Goal: Entertainment & Leisure: Consume media (video, audio)

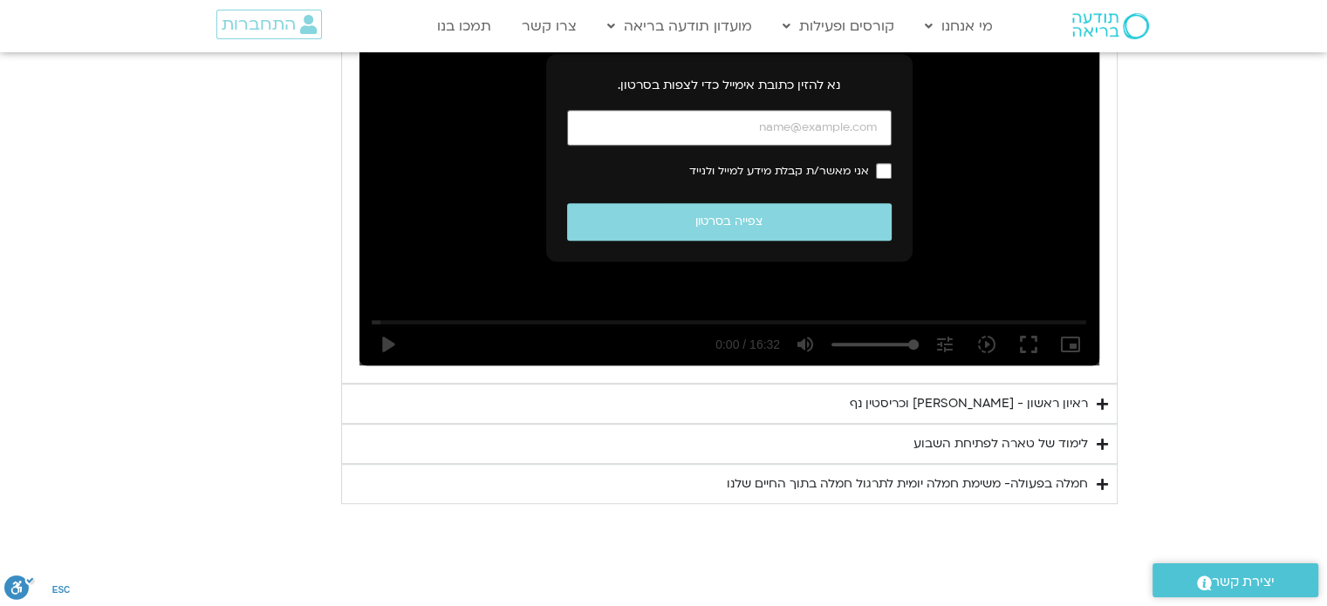
click at [1095, 404] on summary "ראיון ראשון - [PERSON_NAME] וכריסטין נף" at bounding box center [729, 404] width 777 height 40
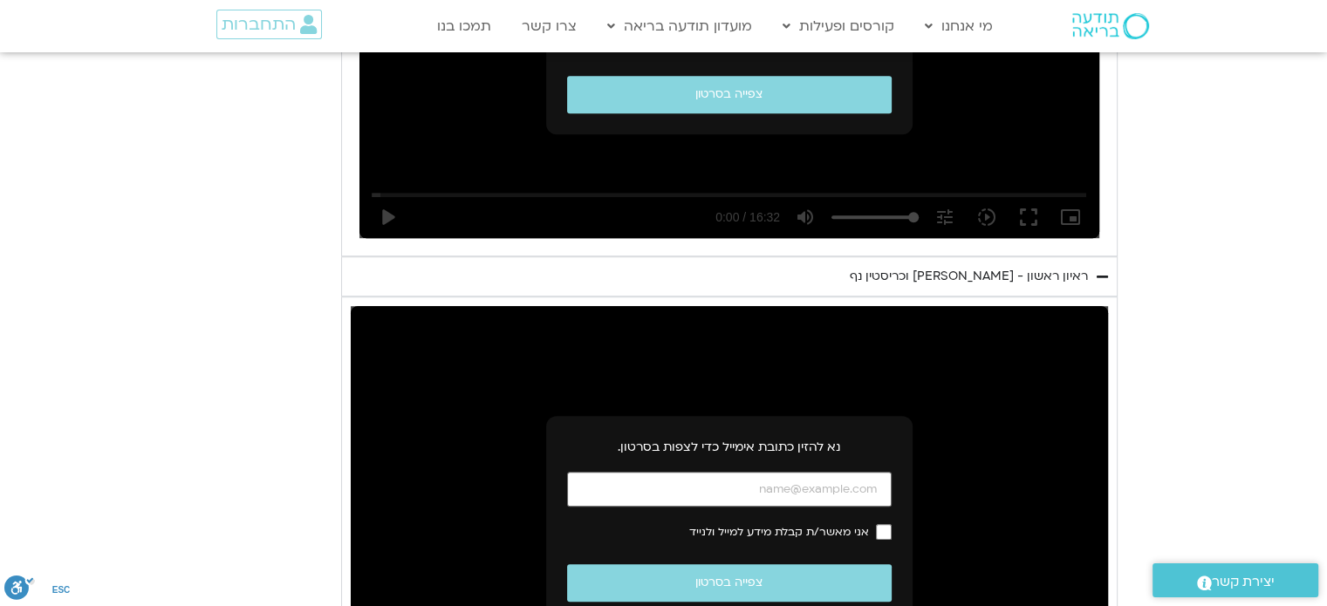
scroll to position [1280, 0]
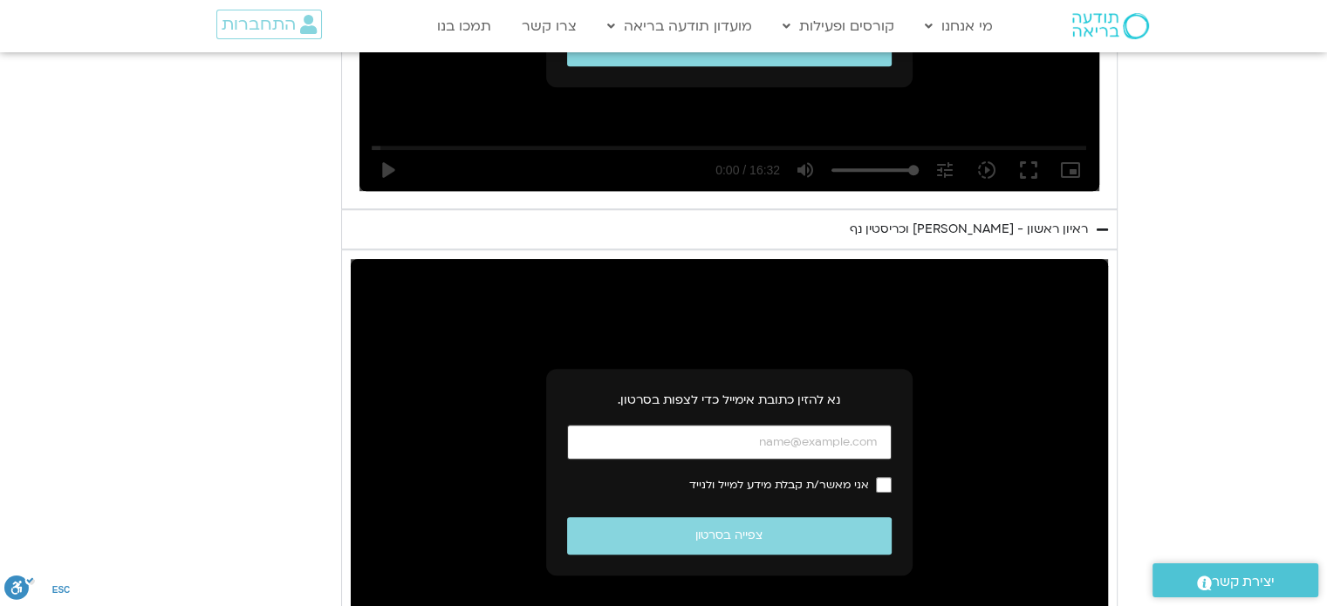
click at [868, 435] on input "כתובת אימייל" at bounding box center [729, 443] width 325 height 36
type input "[EMAIL_ADDRESS][DOMAIN_NAME]"
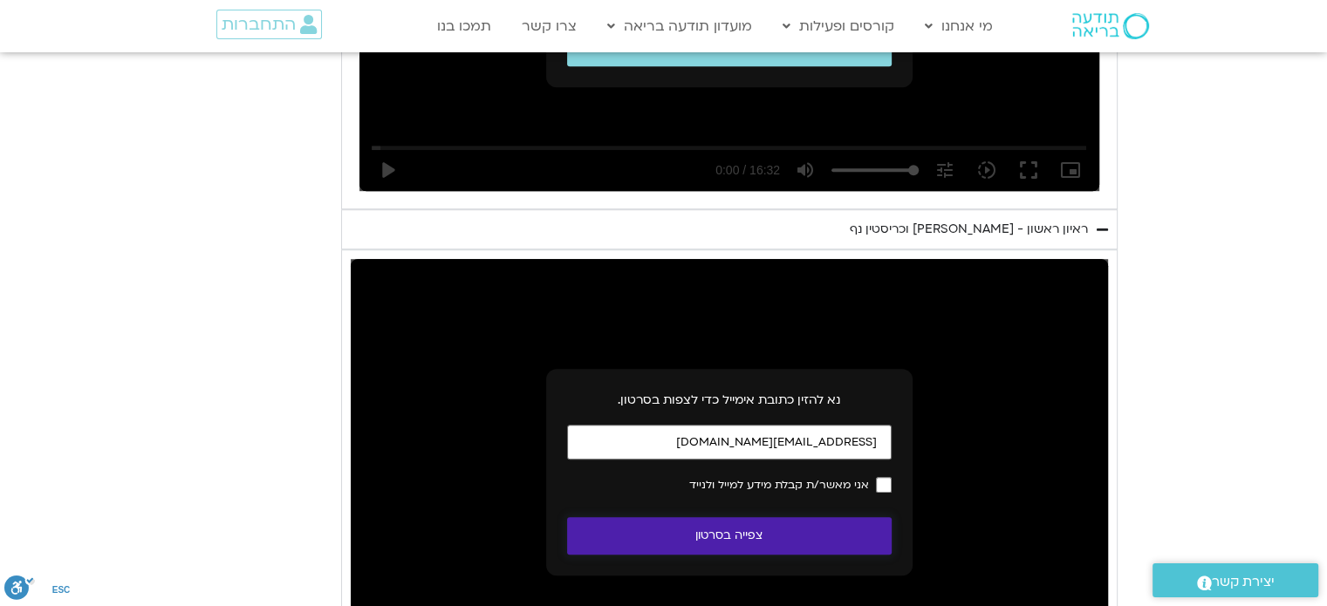
click at [777, 532] on button "צפייה בסרטון" at bounding box center [729, 536] width 325 height 38
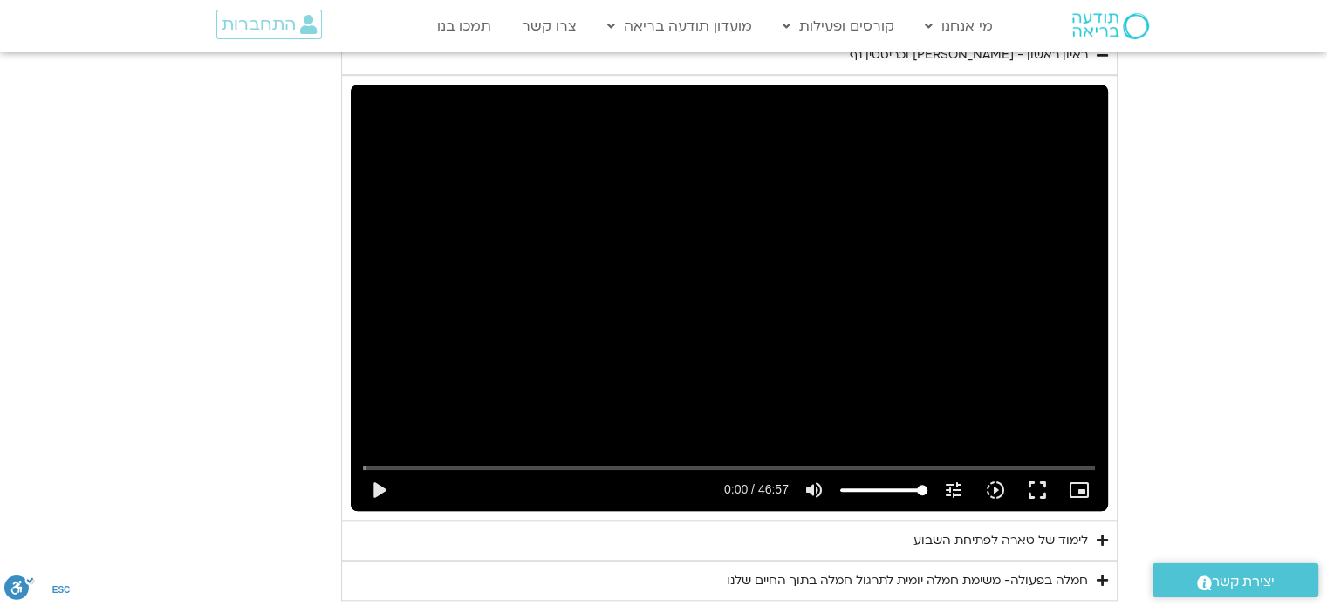
scroll to position [1542, 0]
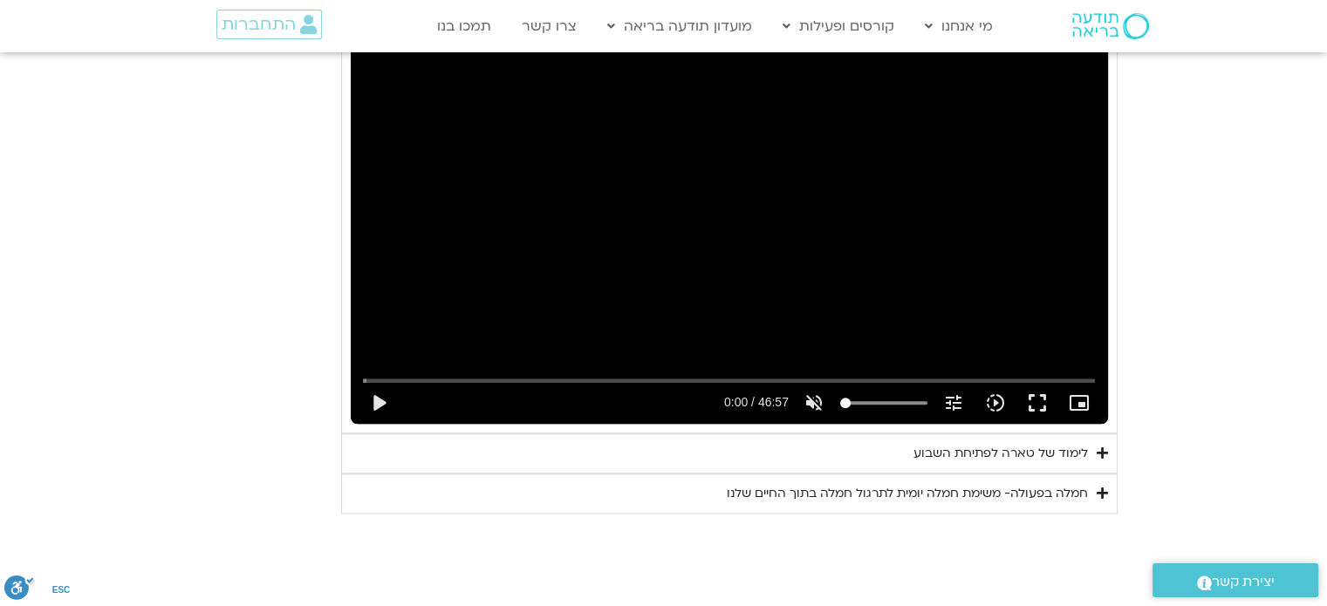
drag, startPoint x: 918, startPoint y: 403, endPoint x: 832, endPoint y: 414, distance: 86.2
type input "0"
click at [840, 408] on input "Volume" at bounding box center [883, 403] width 87 height 10
click at [371, 399] on button "play_arrow" at bounding box center [379, 403] width 42 height 42
type input "4.048713"
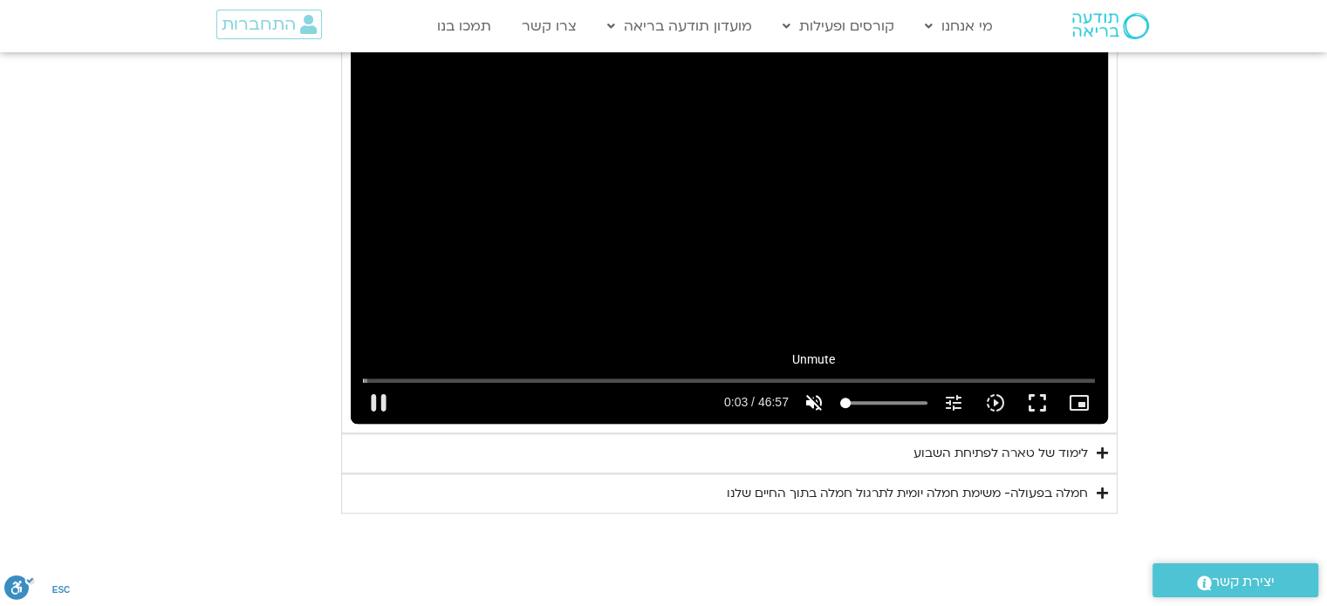
click at [817, 401] on icon "volume_off" at bounding box center [814, 403] width 21 height 21
type input "100"
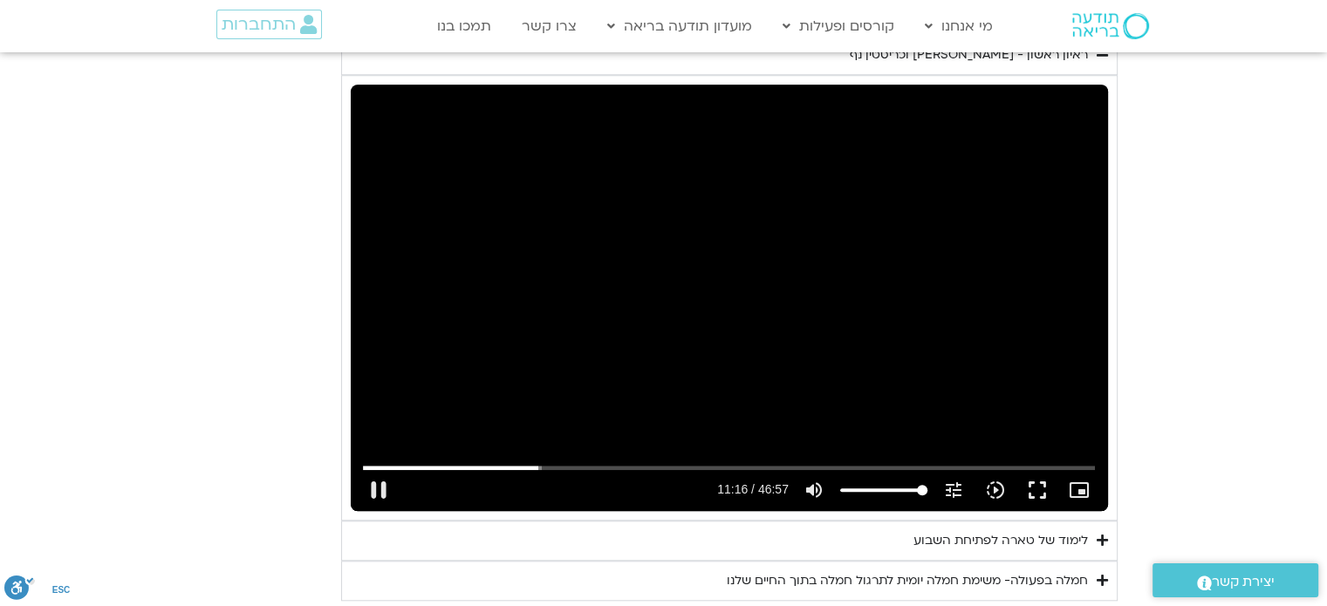
click at [705, 285] on div "Skip Ad 4:16 pause 11:16 / 46:57 volume_up Mute tune Resolution Auto 720p slow_…" at bounding box center [729, 298] width 757 height 426
click at [832, 404] on div "Skip Ad 27:50 play_arrow 11:16 / 46:57 volume_up Mute tune Resolution Auto 240p…" at bounding box center [729, 298] width 757 height 426
type input "678.950457"
type input "92.5994318181818"
type input "679.30925"
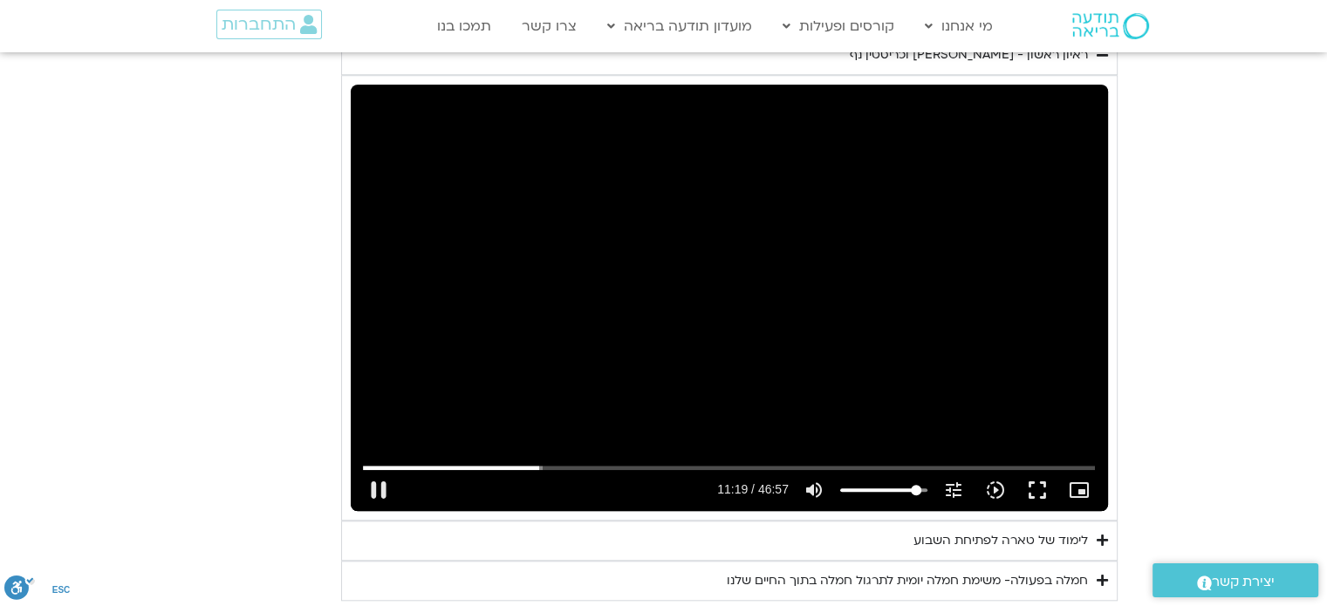
type input "91.6903409090909"
type input "679.395081"
type input "90.78125"
type input "679.409197"
type input "89.8721590909091"
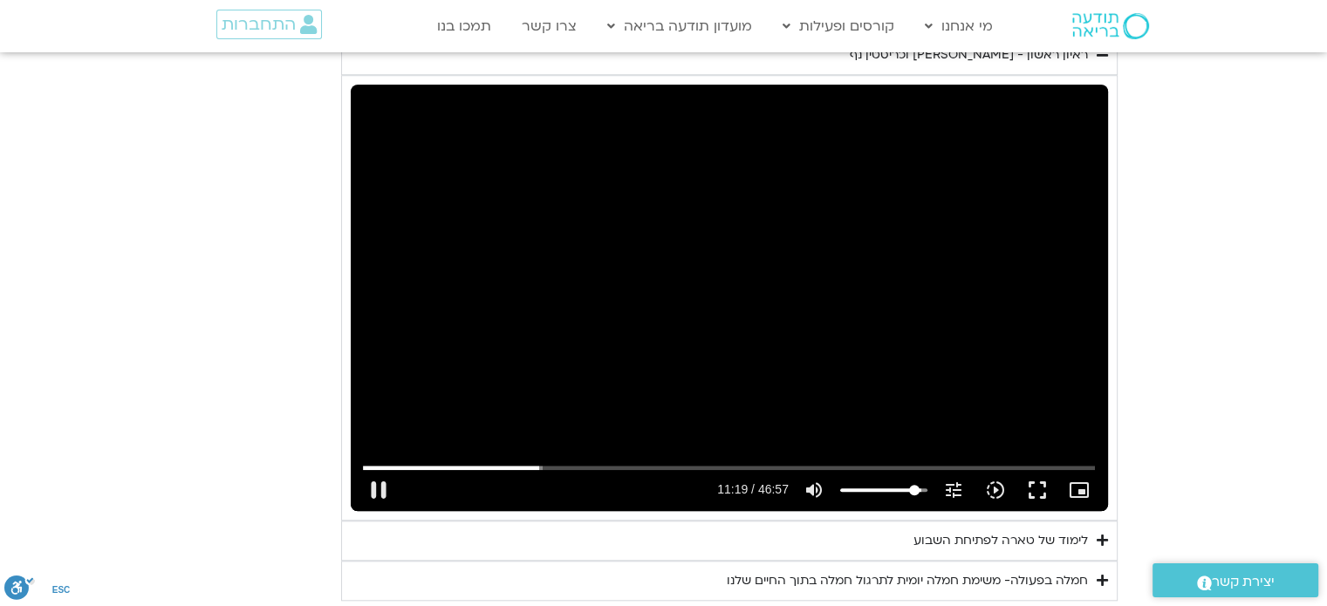
type input "679.425622"
type input "88.9630681818182"
type input "679.46004"
type input "88.0539772727273"
type input "679.510206"
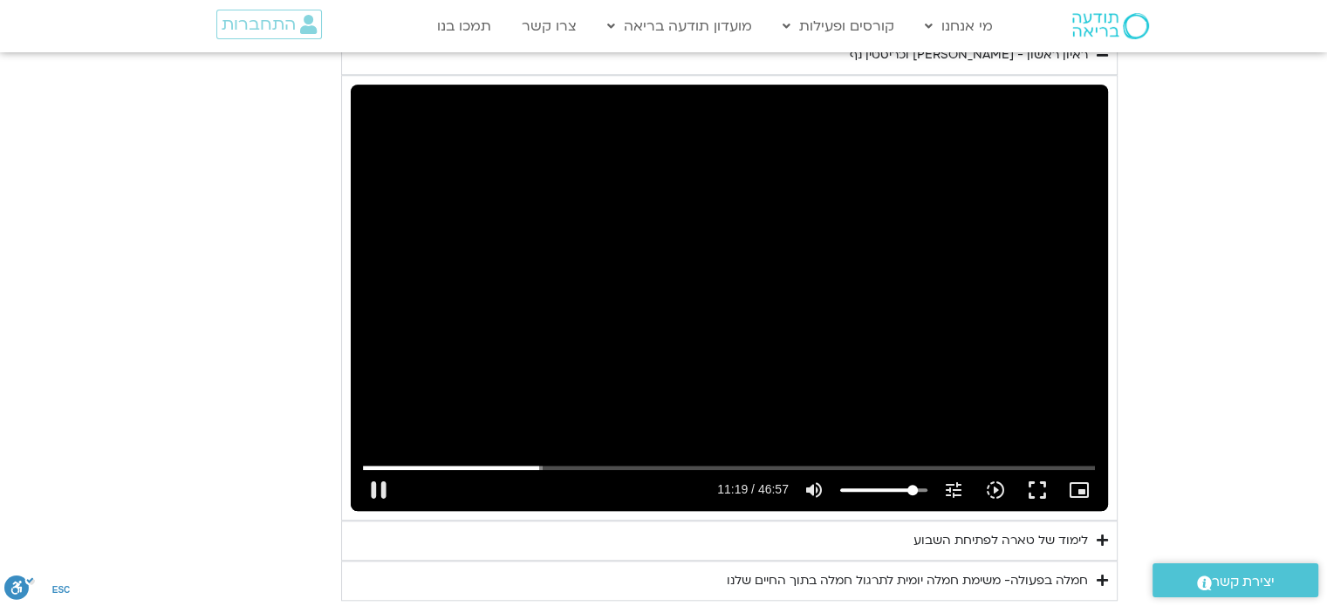
type input "87.1448863636364"
type input "679.542865"
type input "86.2357954545455"
type input "679.942516"
type input "84.4176136363636"
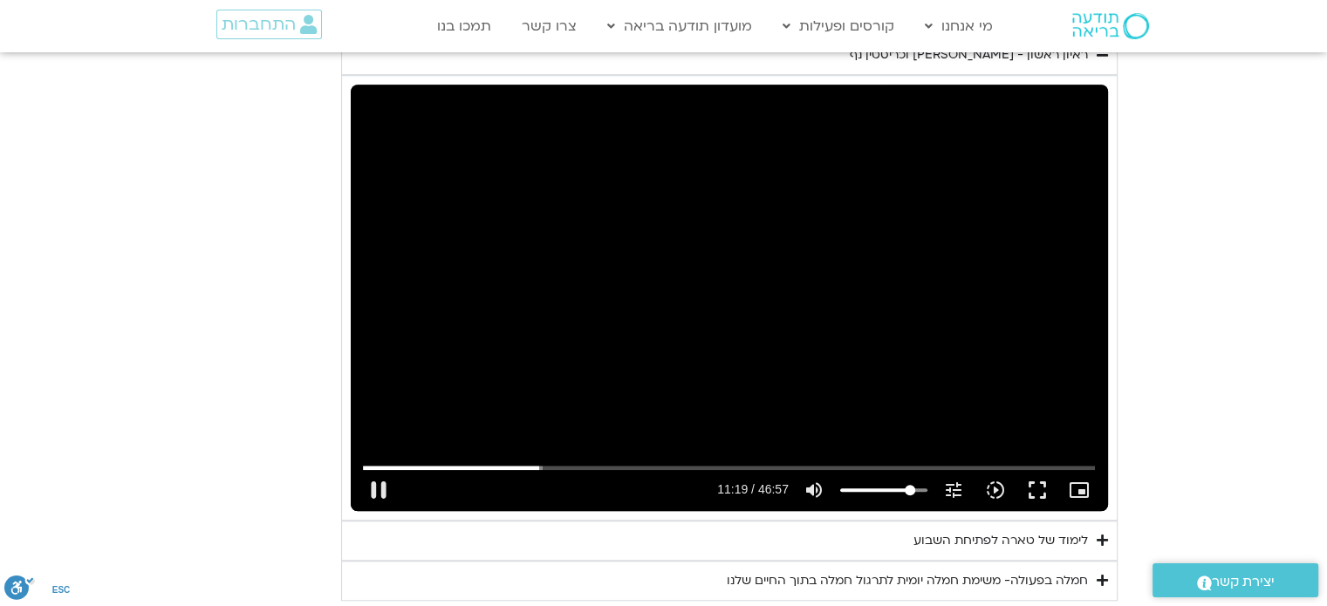
type input "679.976436"
type input "83.5085227272727"
type input "679.993352"
type input "82.5994318181818"
type input "680.027663"
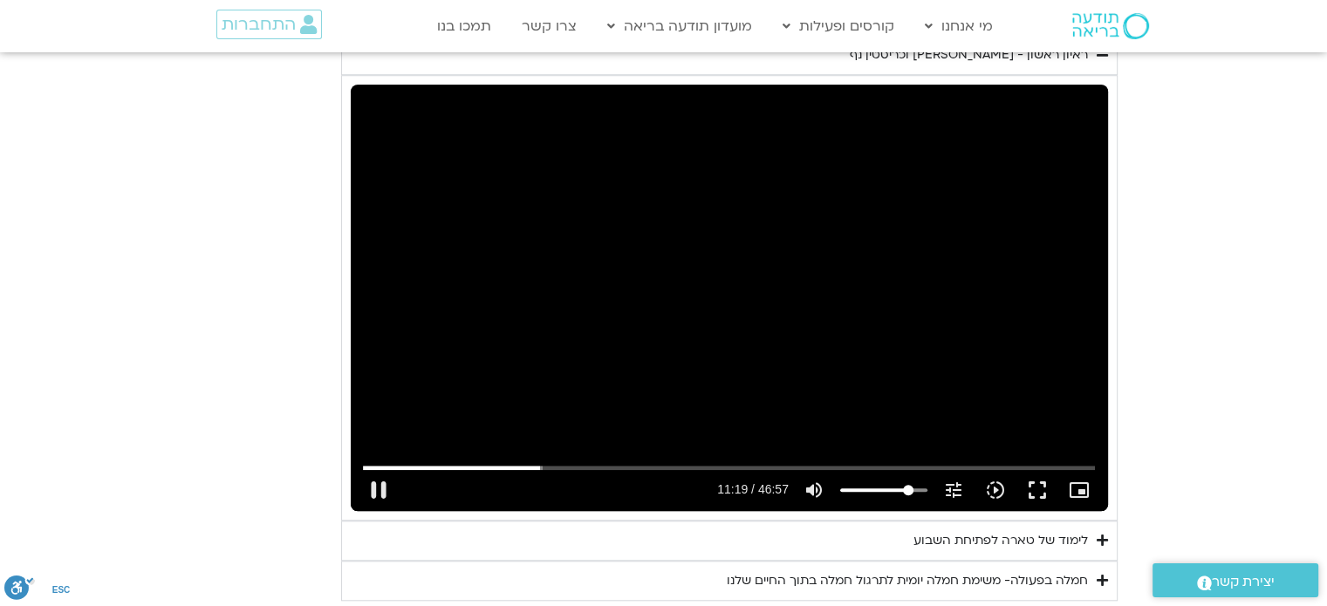
type input "81.6903409090909"
type input "680.193007"
type input "80.78125"
type input "680.244064"
type input "79.8721590909091"
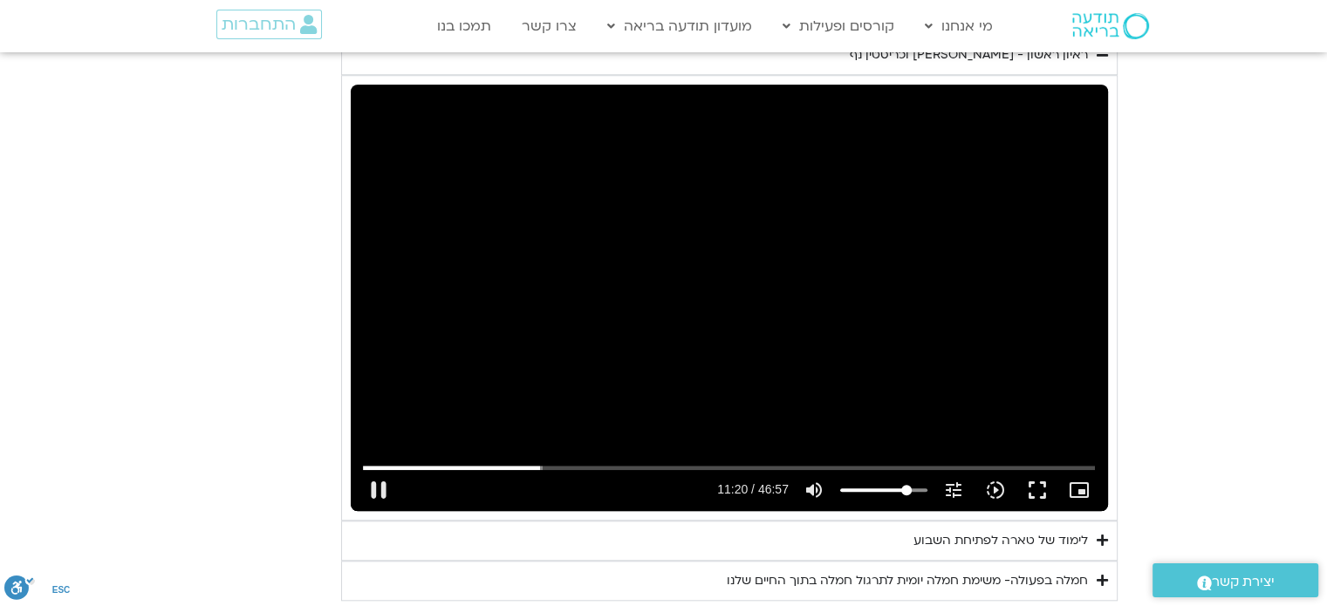
type input "680.258997"
type input "78.9630681818182"
type input "680.326427"
type input "77.1448863636364"
type input "680.392987"
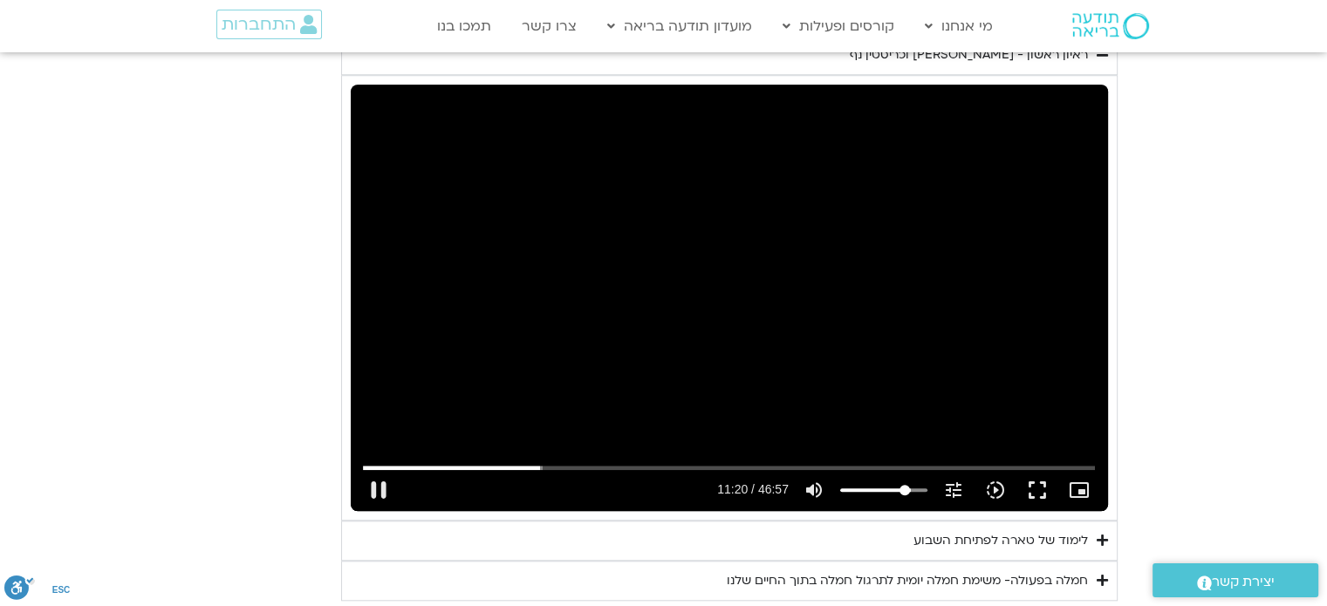
type input "76.2357954545455"
type input "680.596372"
type input "75.3267045454546"
type input "680.643634"
type input "73.5085227272727"
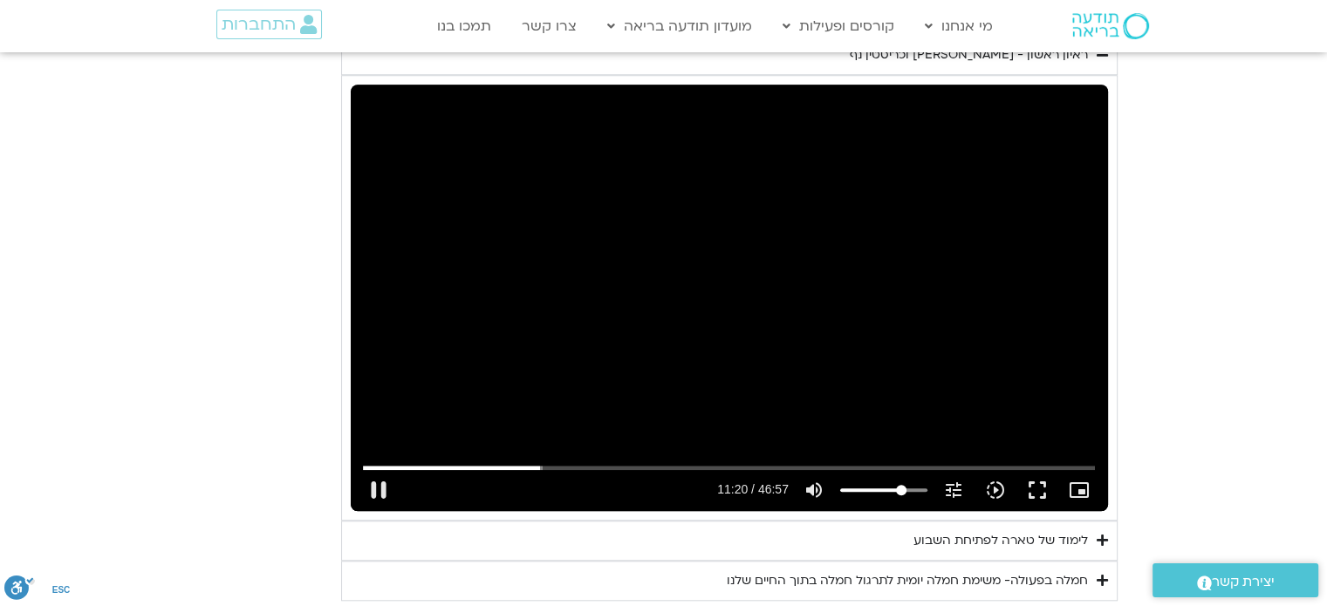
type input "680.661394"
type input "72.5994318181818"
type input "680.729683"
type input "71.6903409090909"
type input "680.774655"
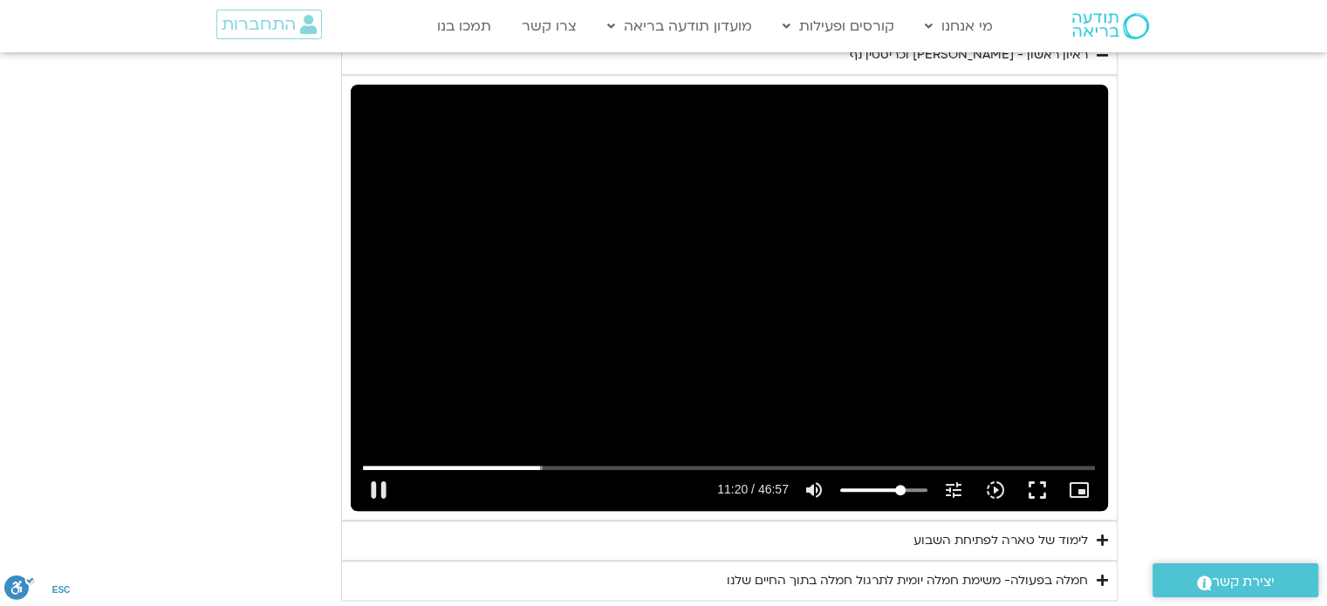
type input "70.78125"
type input "681.859044"
type input "69.8721590909091"
type input "681.874892"
type input "68.0539772727273"
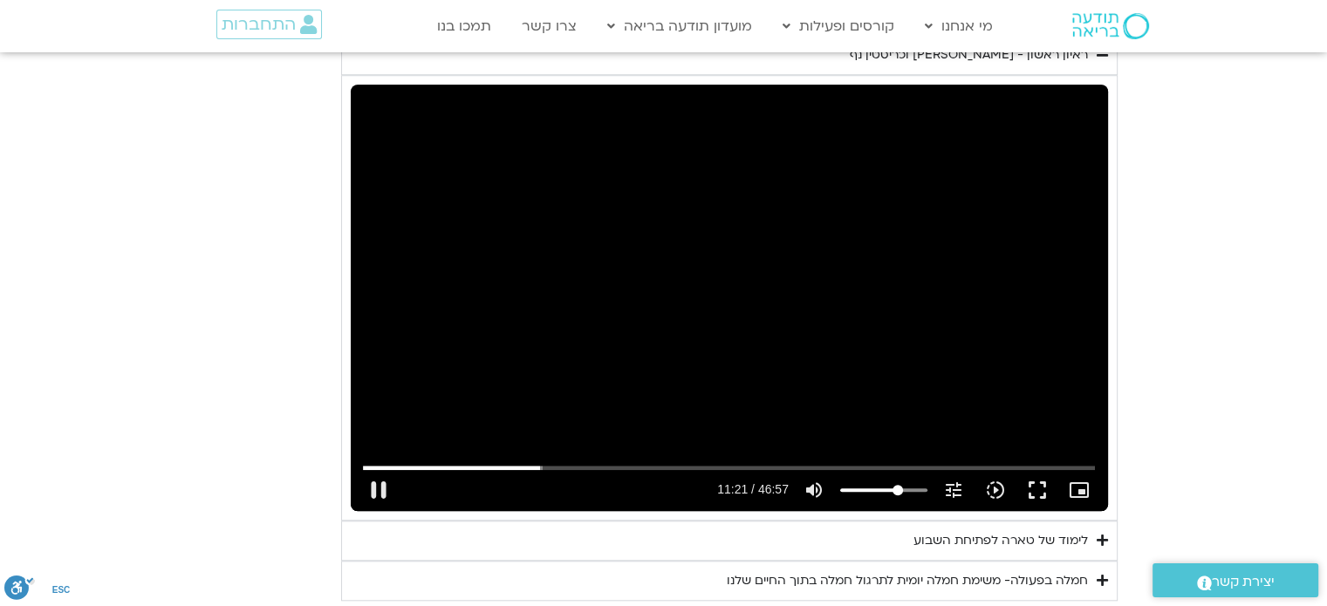
type input "681.907445"
type input "67.1448863636364"
type input "682.17428"
type input "66.2357954545455"
type input "682.197891"
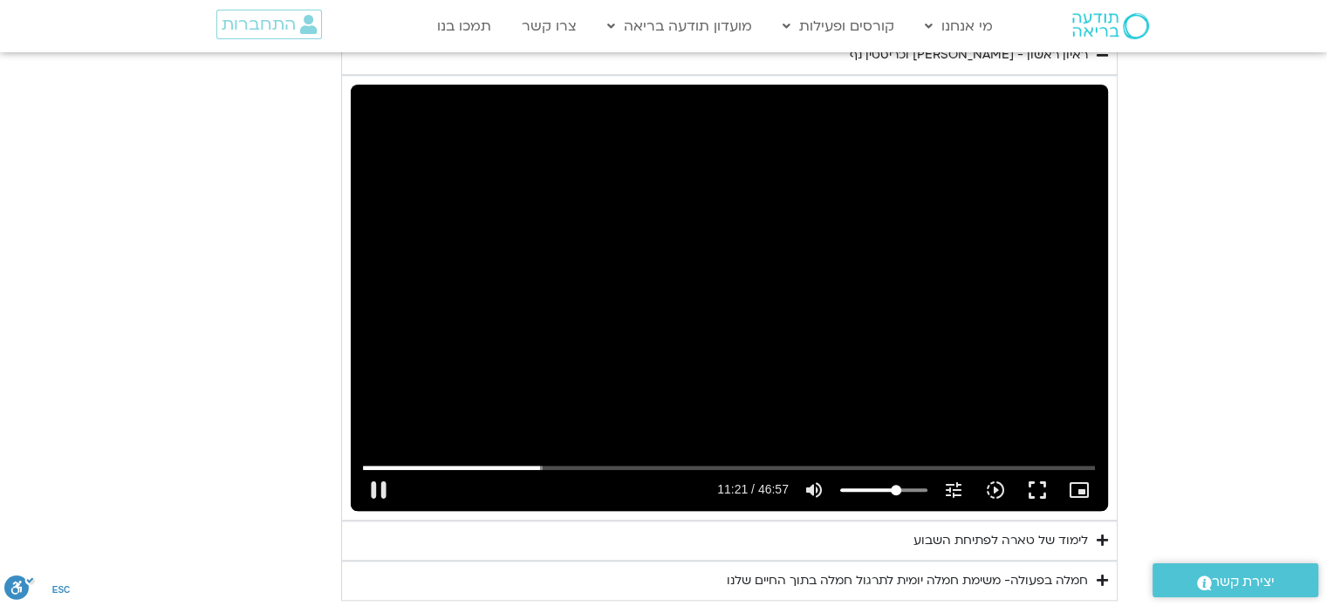
type input "65.3267045454546"
type input "682.208804"
type input "63.5085227272727"
type input "682.257133"
type input "61.6903409090909"
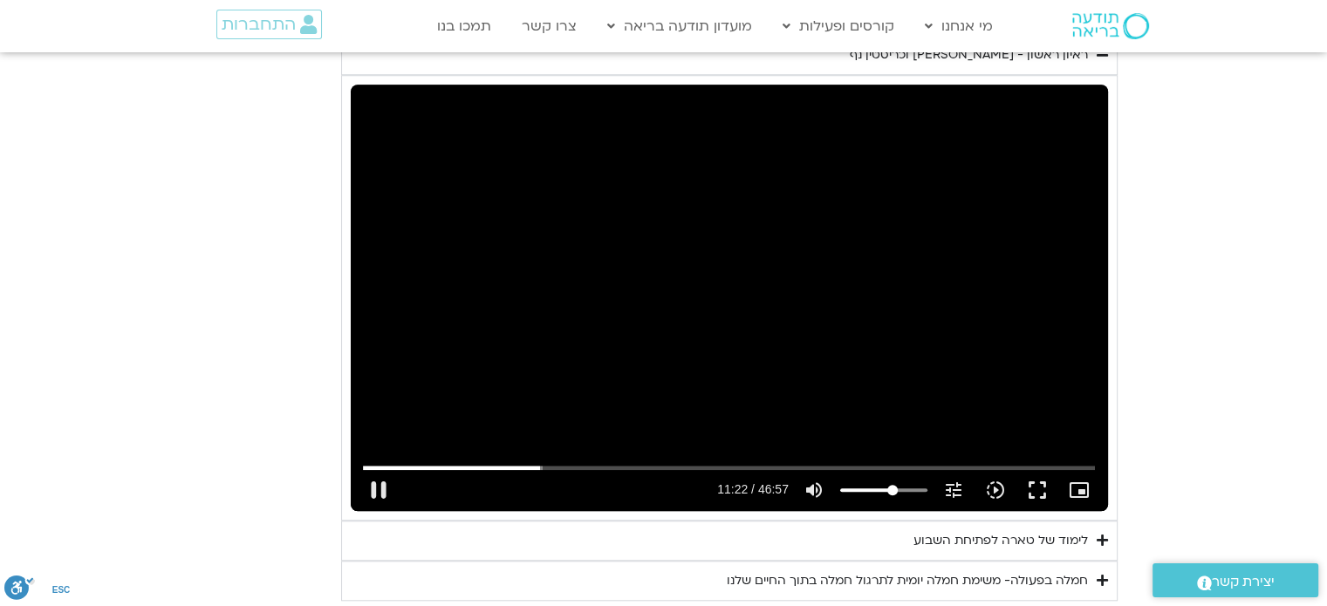
type input "682.291153"
type input "59.8721590909091"
type input "682.307892"
type input "58.9630681818182"
type input "682.423852"
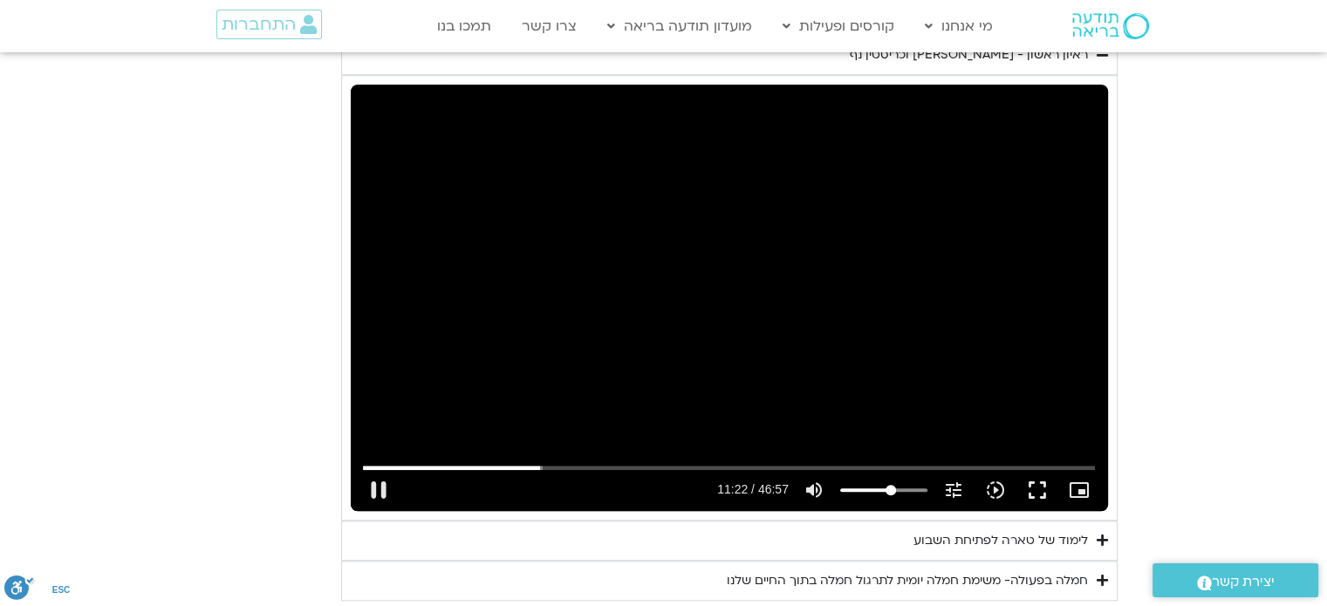
type input "58.0539772727273"
type input "682.461342"
type input "57.1448863636364"
type input "682.741711"
type input "56.2357954545455"
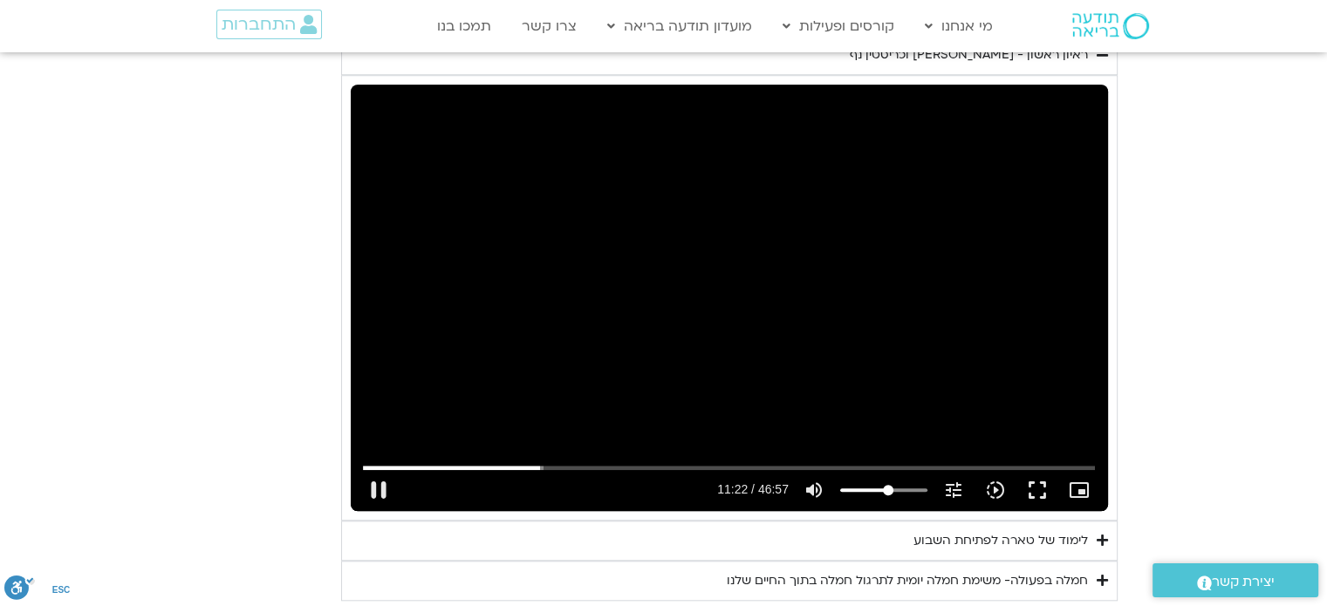
type input "682.75695"
type input "55.3267045454545"
type input "682.77298"
type input "54.4176136363636"
type input "683.007126"
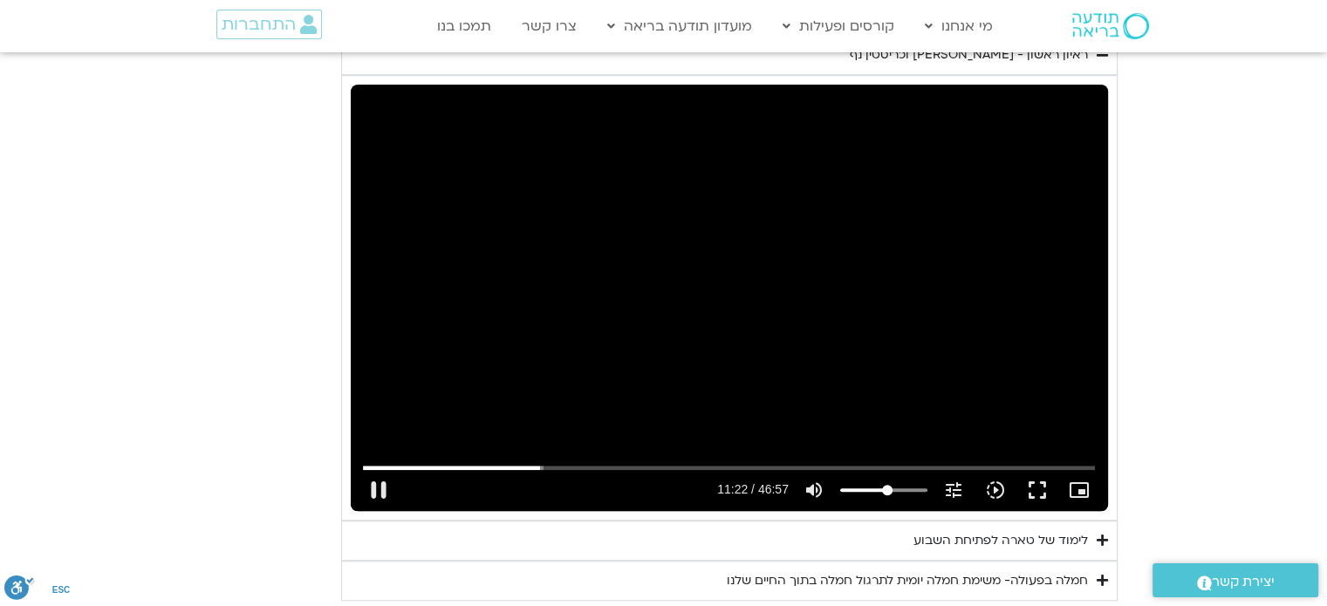
type input "53.5085227272727"
type input "683.073637"
type input "52.5994318181818"
type input "683.226033"
type input "51.6903409090909"
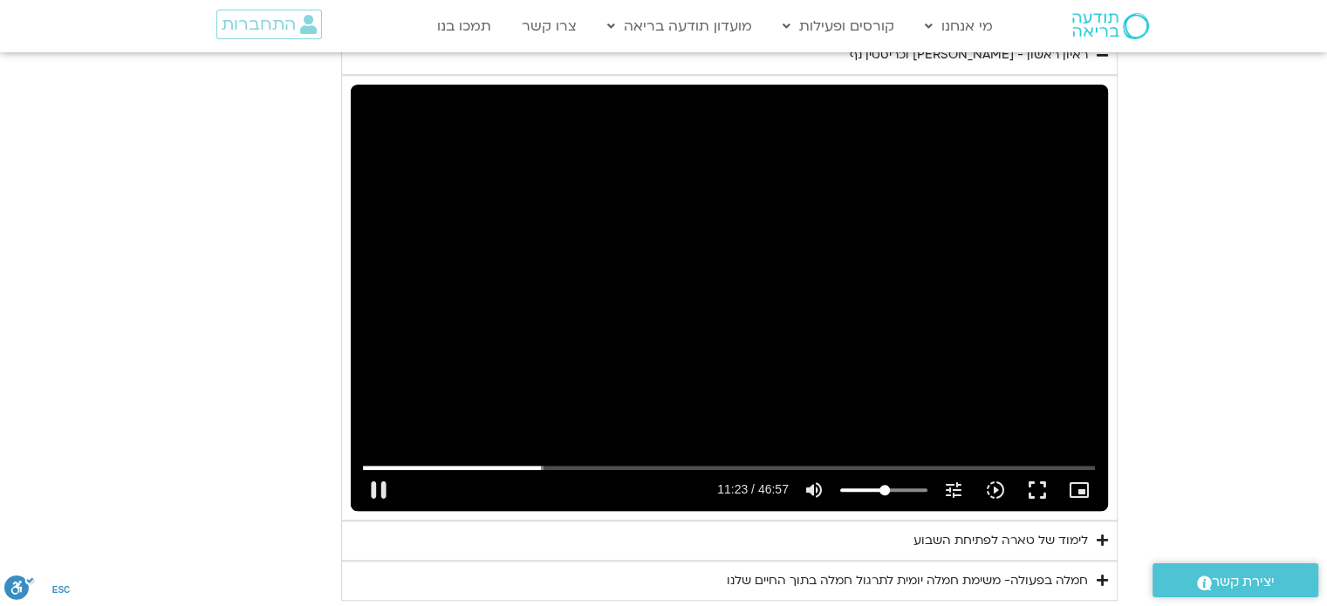
type input "683.260917"
type input "48.9630681818182"
type input "683.289943"
type input "48.0539772727273"
type input "683.788855"
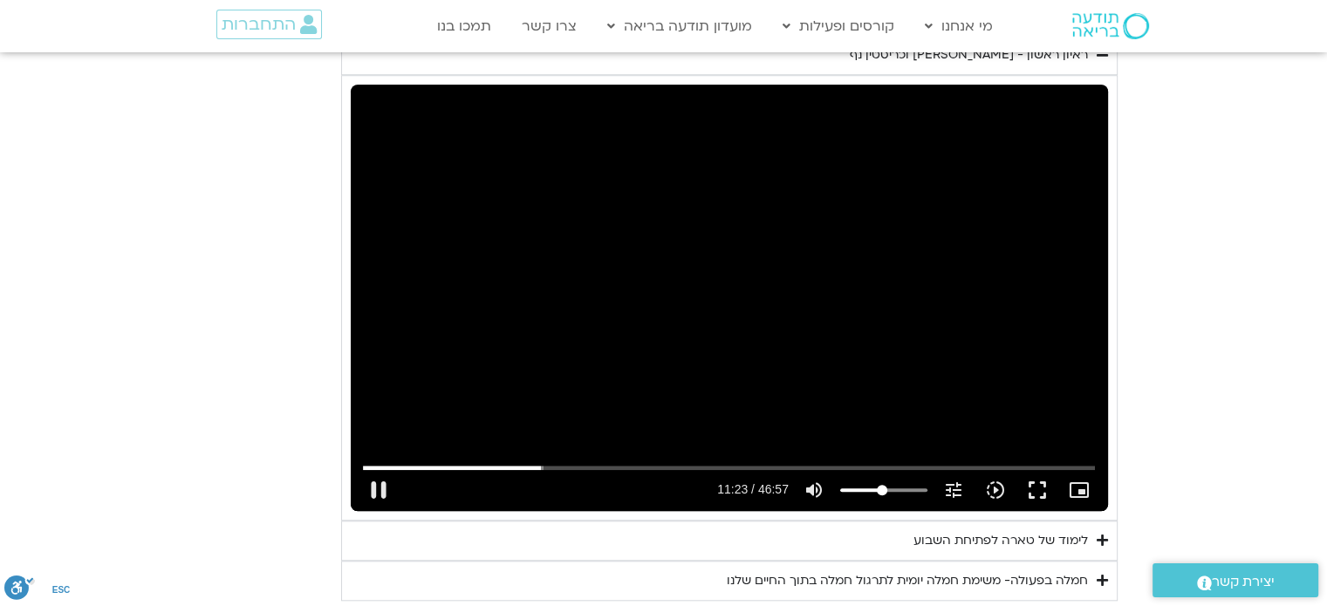
drag, startPoint x: 916, startPoint y: 485, endPoint x: 882, endPoint y: 487, distance: 34.1
type input "48.0539772727273"
click at [882, 487] on input "Volume" at bounding box center [883, 490] width 87 height 10
type input "927.400314"
type input "47.1448863636364"
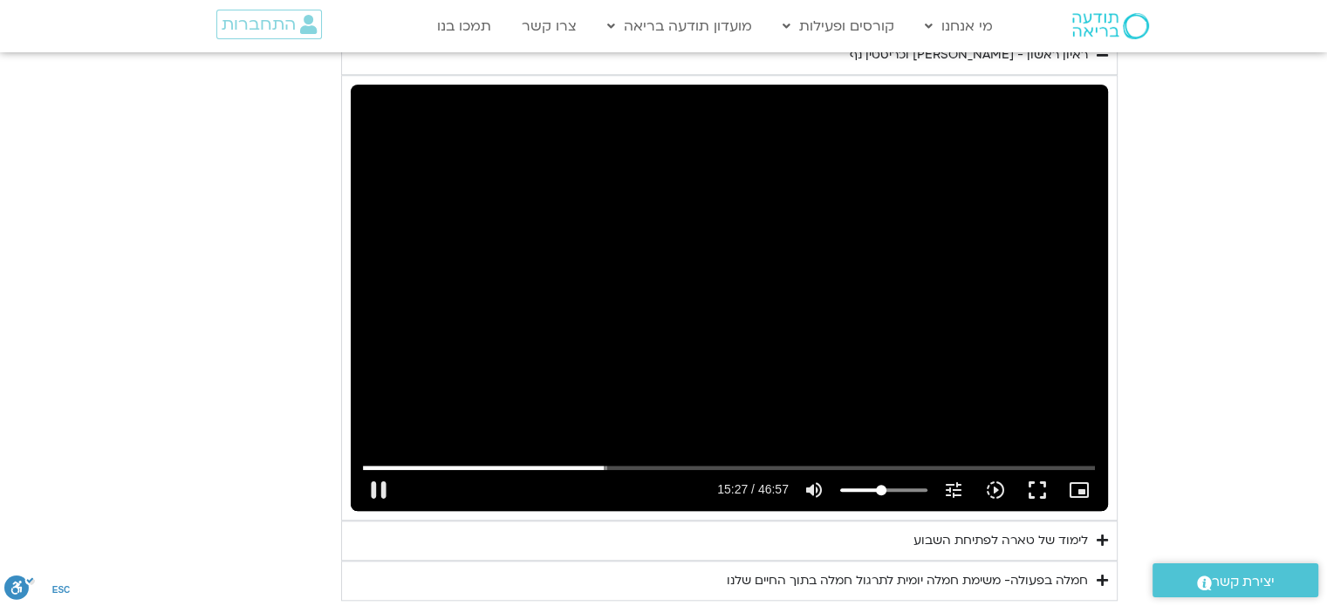
type input "927.428979"
type input "48.0539772727273"
type input "927.877834"
type input "48.9630681818182"
type input "927.911142"
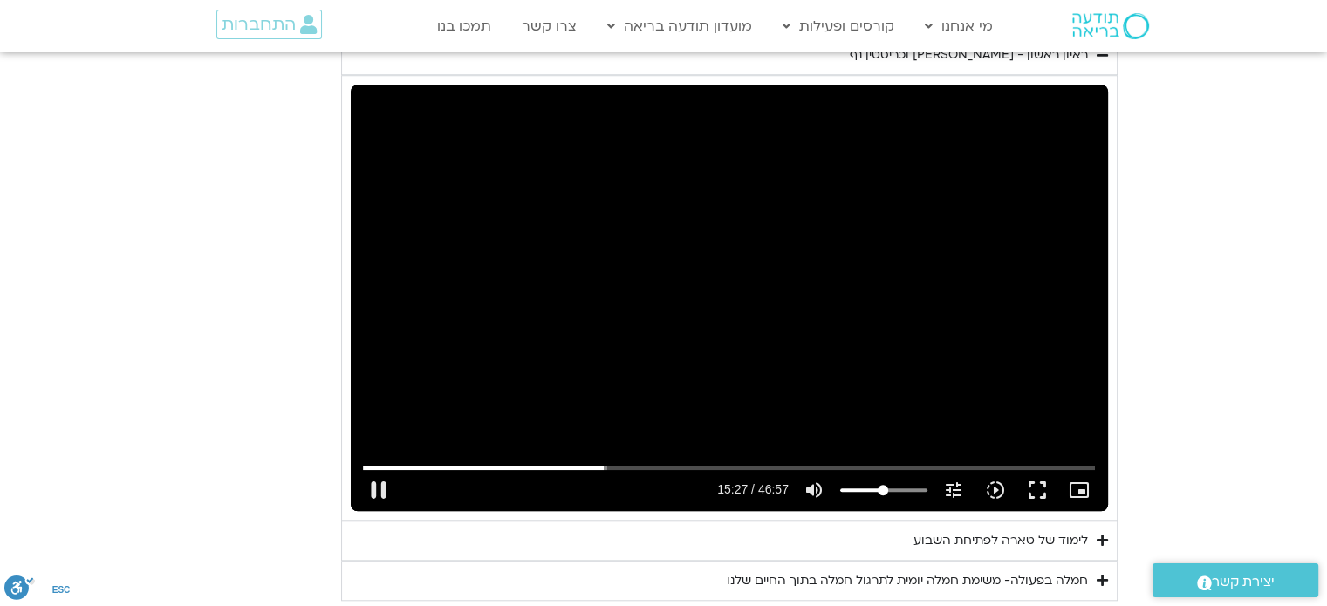
type input "49.8721590909091"
type input "927.965216"
type input "50.78125"
type input "928.027073"
type input "51.6903409090909"
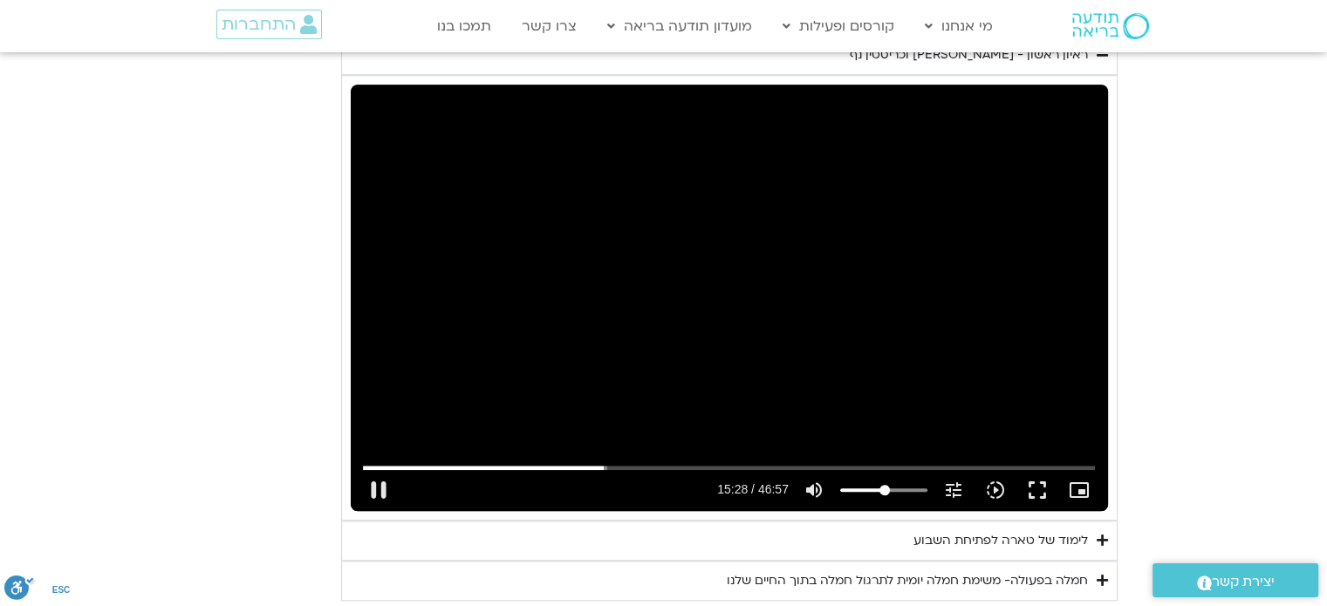
type input "928.127221"
type input "52.5994318181818"
type input "928.177388"
type input "54.4176136363636"
type input "928.19432"
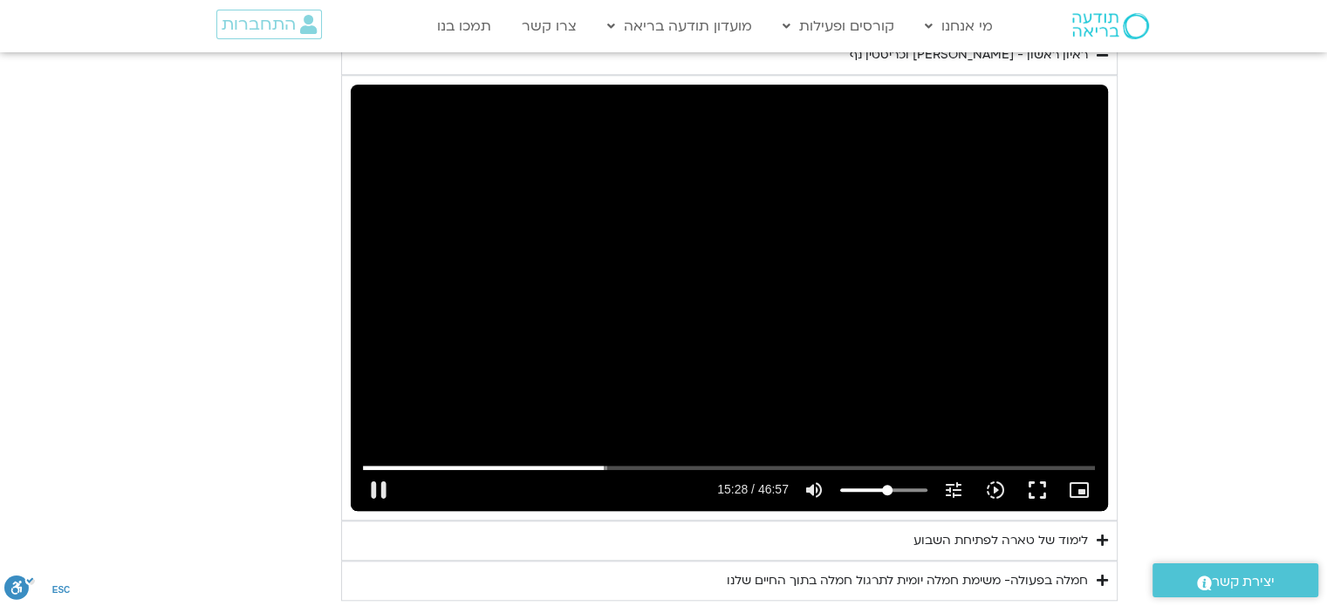
type input "56.2357954545455"
type input "928.210198"
type input "57.1448863636364"
type input "928.226753"
type input "58.9630681818182"
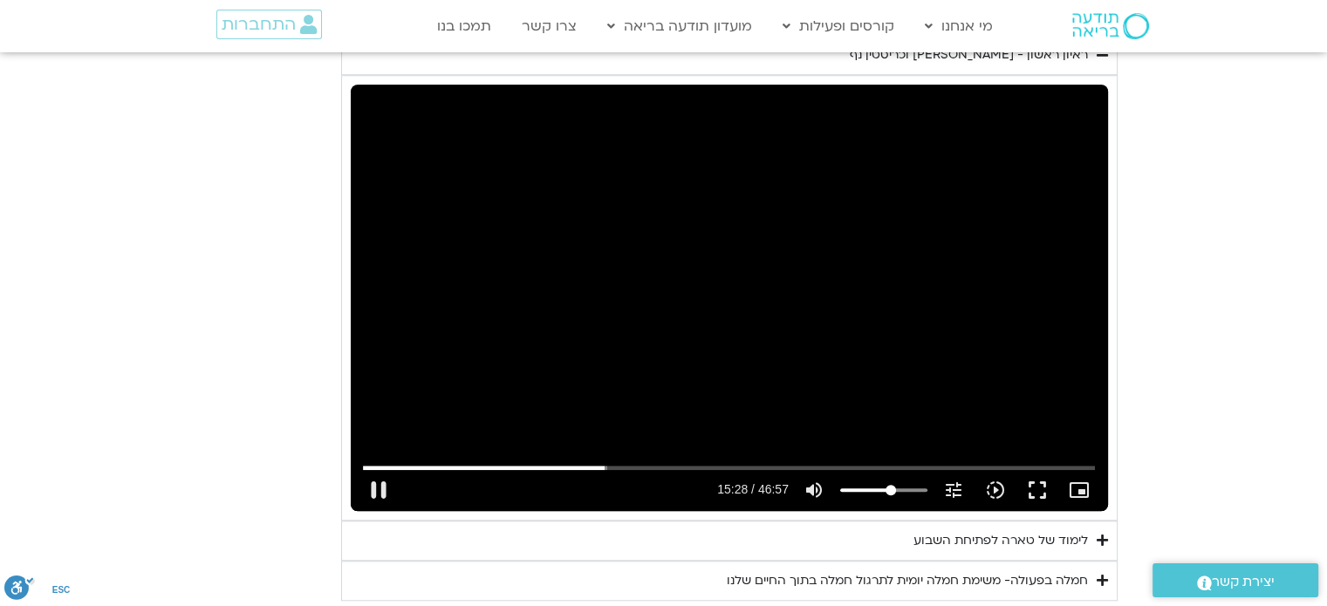
type input "929.093104"
type input "58.0539772727273"
type input "929.264655"
drag, startPoint x: 880, startPoint y: 492, endPoint x: 890, endPoint y: 488, distance: 10.5
type input "58.0539772727273"
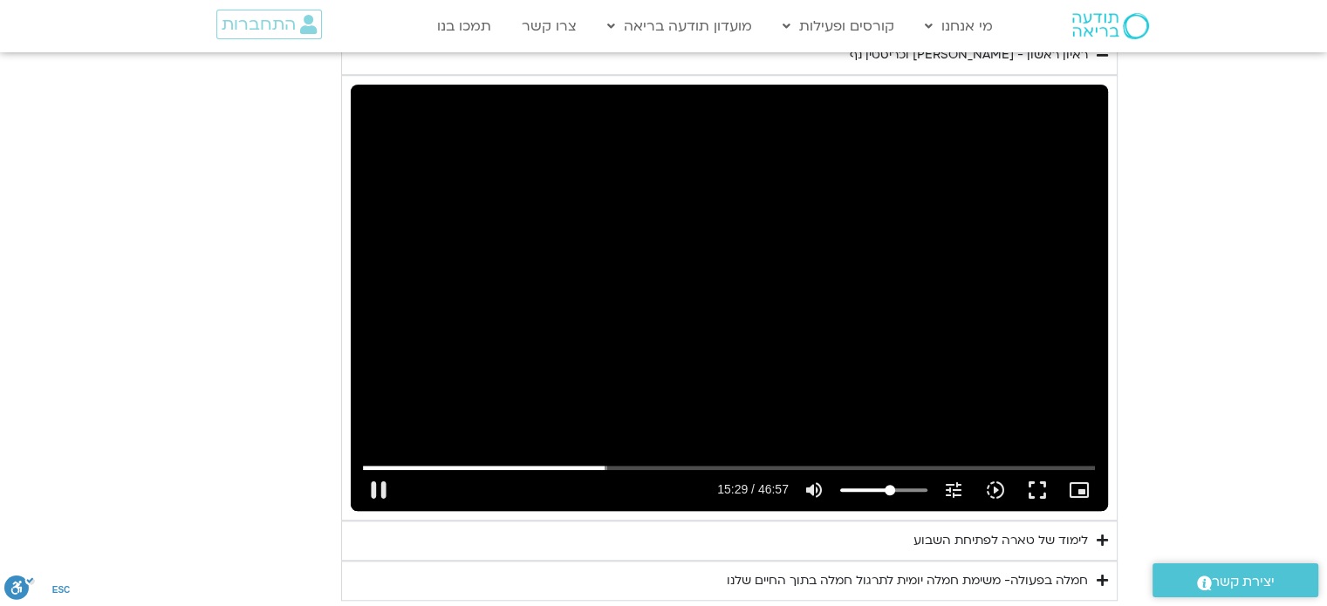
click at [890, 488] on input "Volume" at bounding box center [883, 490] width 87 height 10
type input "935.338359"
type input "61.6903409090909"
type input "935.622102"
type input "62.5994318181818"
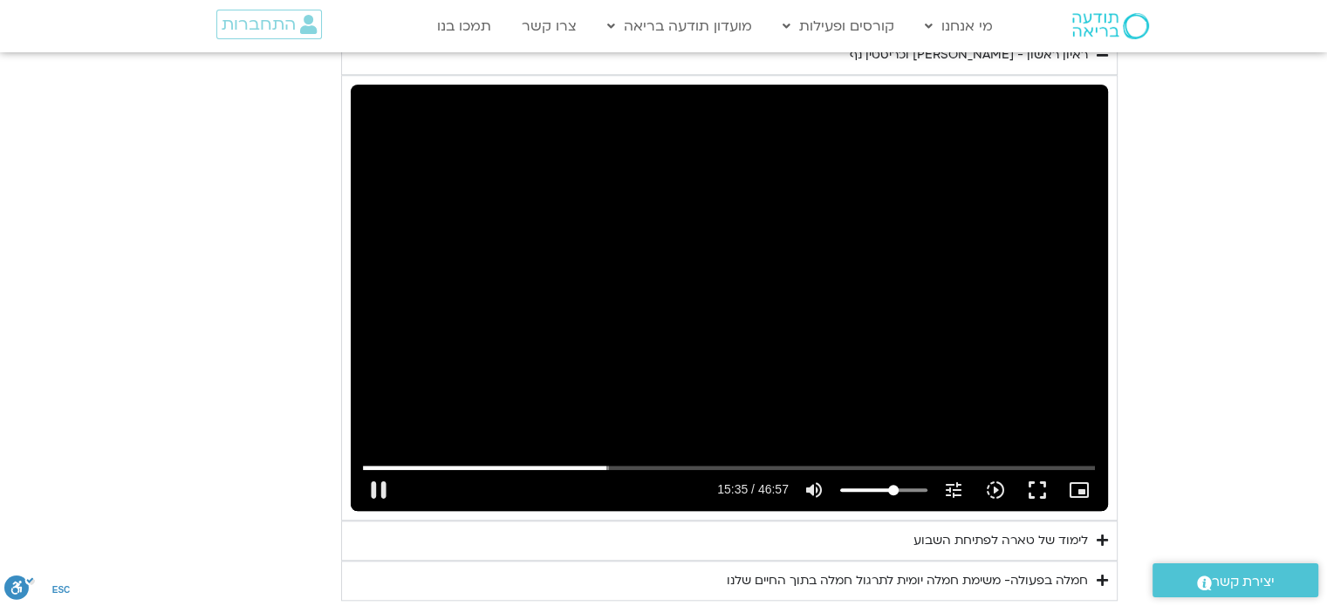
type input "935.655489"
type input "63.5085227272727"
type input "935.688356"
type input "64.4176136363636"
type input "935.771448"
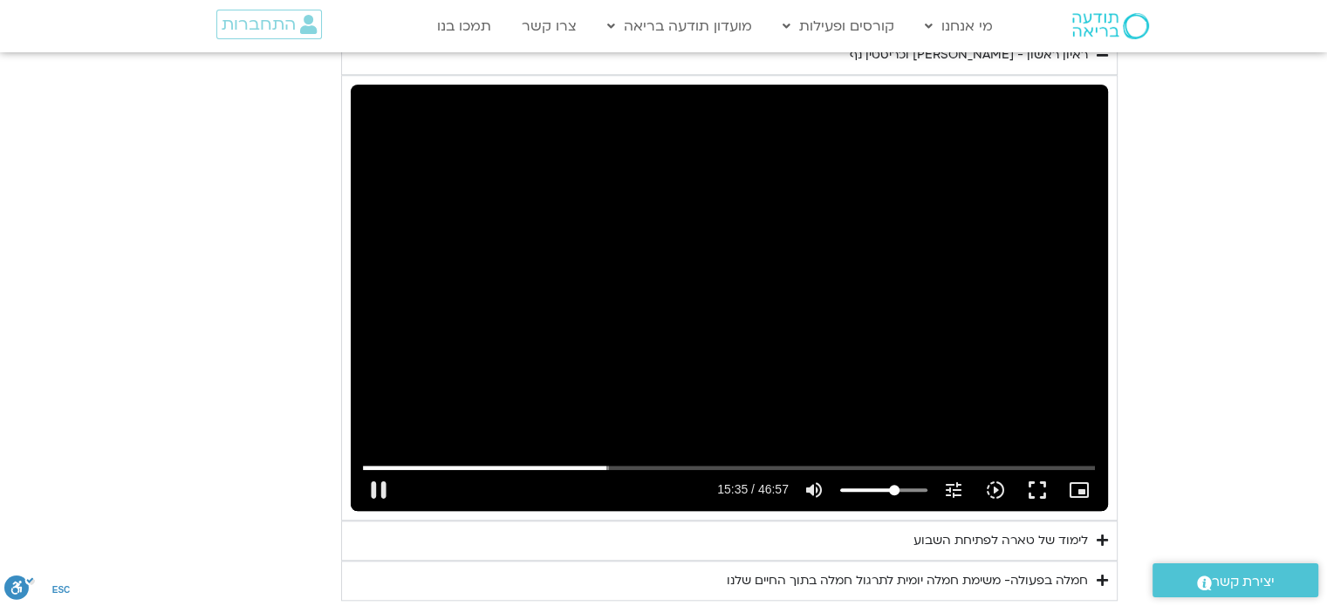
type input "65.3267045454546"
type input "936.075589"
type input "65.3267045454546"
click at [895, 489] on input "Volume" at bounding box center [883, 490] width 87 height 10
click at [642, 309] on div "Skip Ad 35:06 pause 15:51 / 46:57 volume_up Mute tune Resolution Auto 720p slow…" at bounding box center [729, 298] width 757 height 426
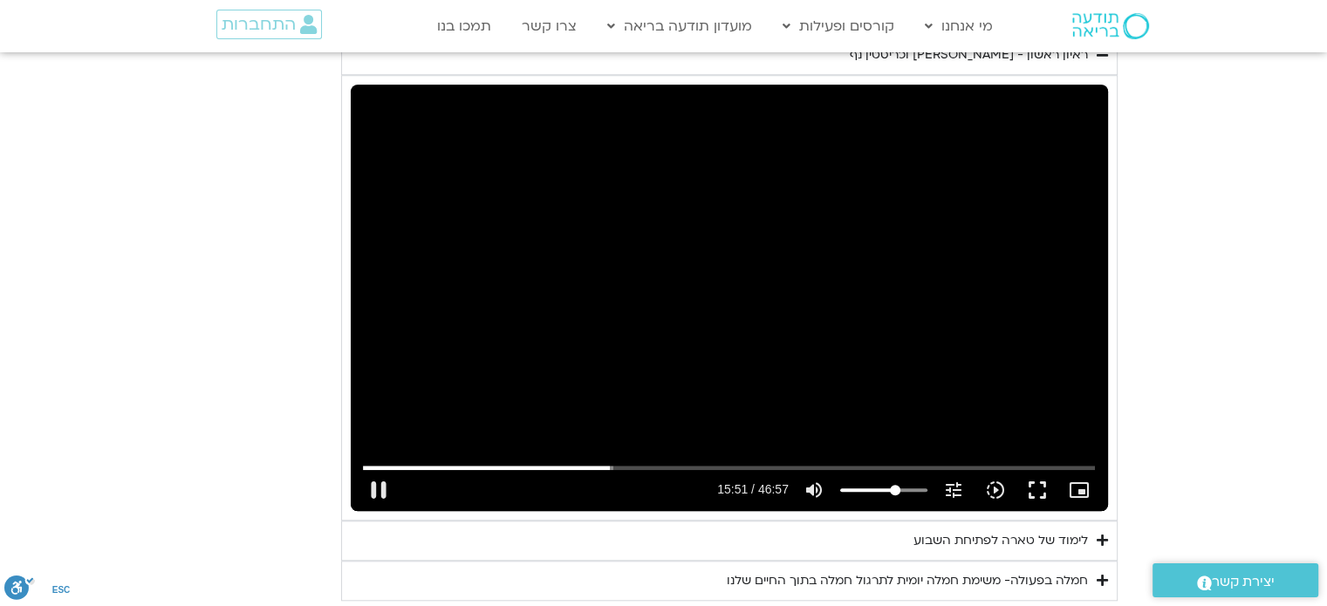
type input "951.196381"
